Goal: Task Accomplishment & Management: Use online tool/utility

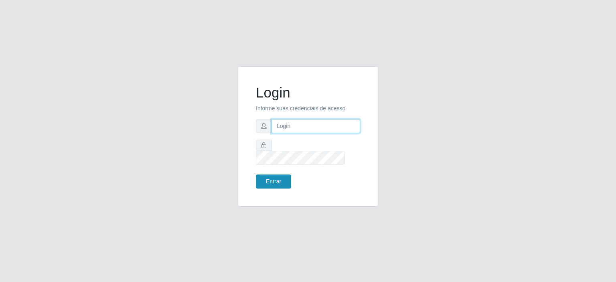
type input "[EMAIL_ADDRESS][DOMAIN_NAME]"
click at [278, 174] on button "Entrar" at bounding box center [273, 181] width 35 height 14
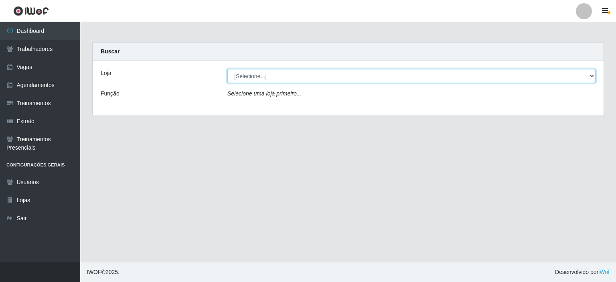
click at [258, 78] on select "[Selecione...] Preço Bom Supermercado" at bounding box center [411, 76] width 368 height 14
select select "387"
click at [227, 69] on select "[Selecione...] Preço Bom Supermercado" at bounding box center [411, 76] width 368 height 14
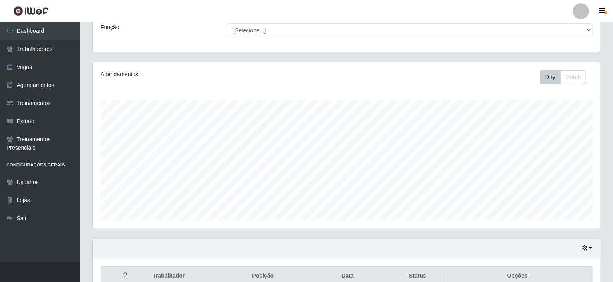
scroll to position [142, 0]
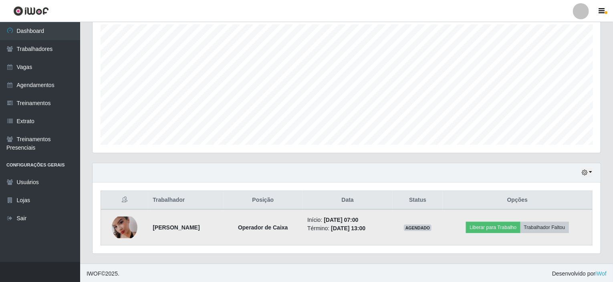
click at [122, 228] on img at bounding box center [125, 226] width 26 height 21
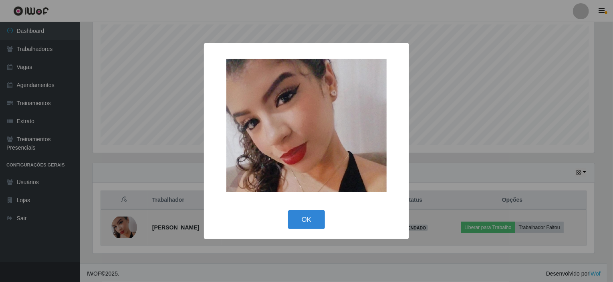
scroll to position [166, 505]
click at [122, 228] on div "× OK Cancel" at bounding box center [308, 141] width 616 height 282
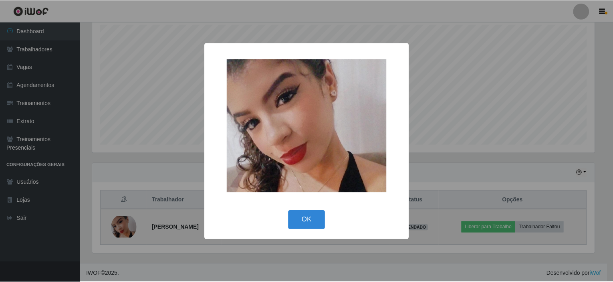
scroll to position [166, 508]
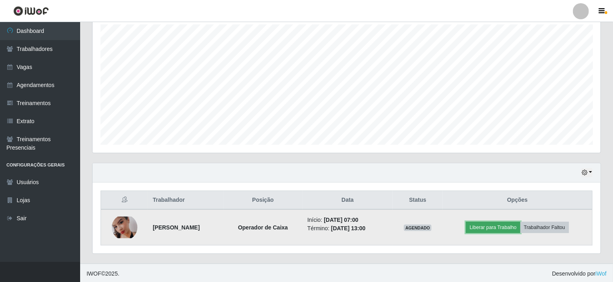
click at [501, 226] on button "Liberar para Trabalho" at bounding box center [493, 227] width 54 height 11
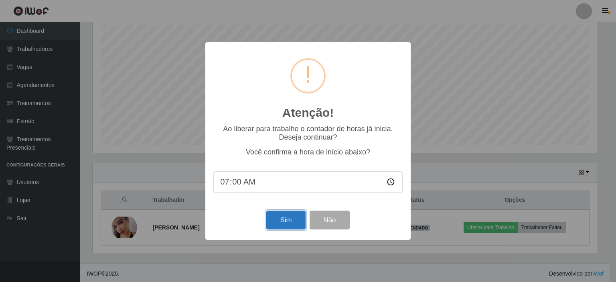
click at [285, 221] on button "Sim" at bounding box center [285, 219] width 39 height 19
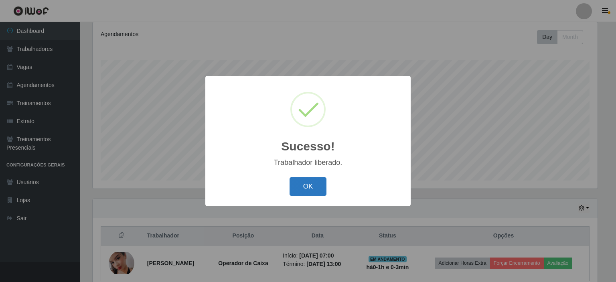
click at [300, 190] on button "OK" at bounding box center [307, 186] width 37 height 19
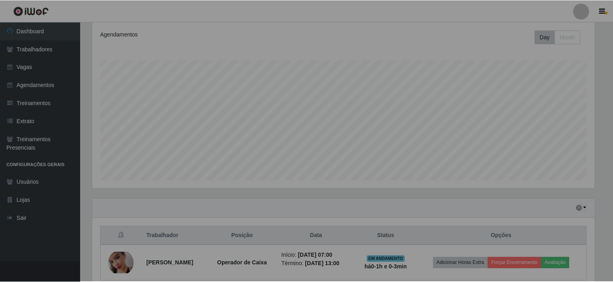
scroll to position [166, 508]
